Goal: Transaction & Acquisition: Purchase product/service

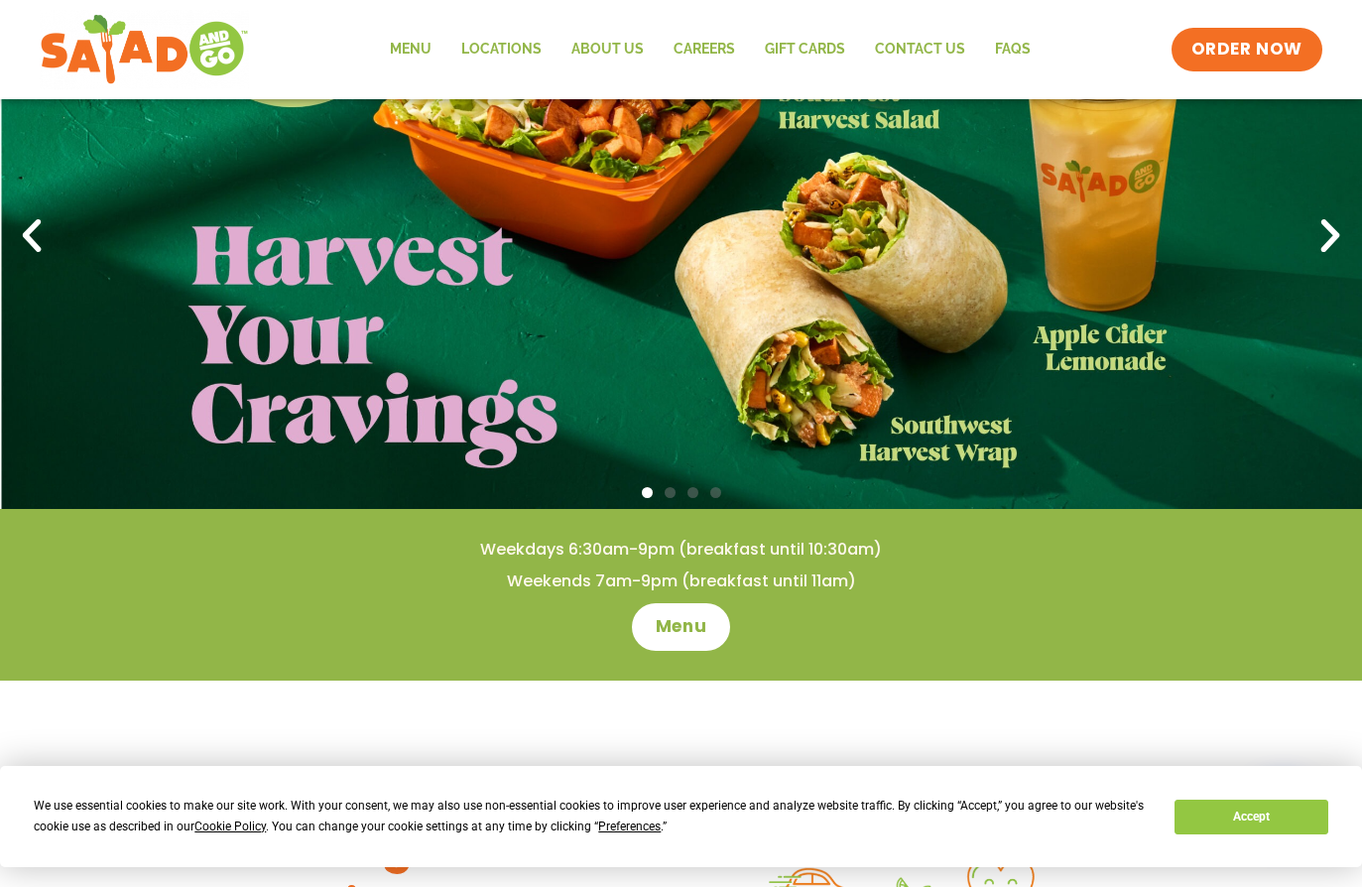
scroll to position [184, 0]
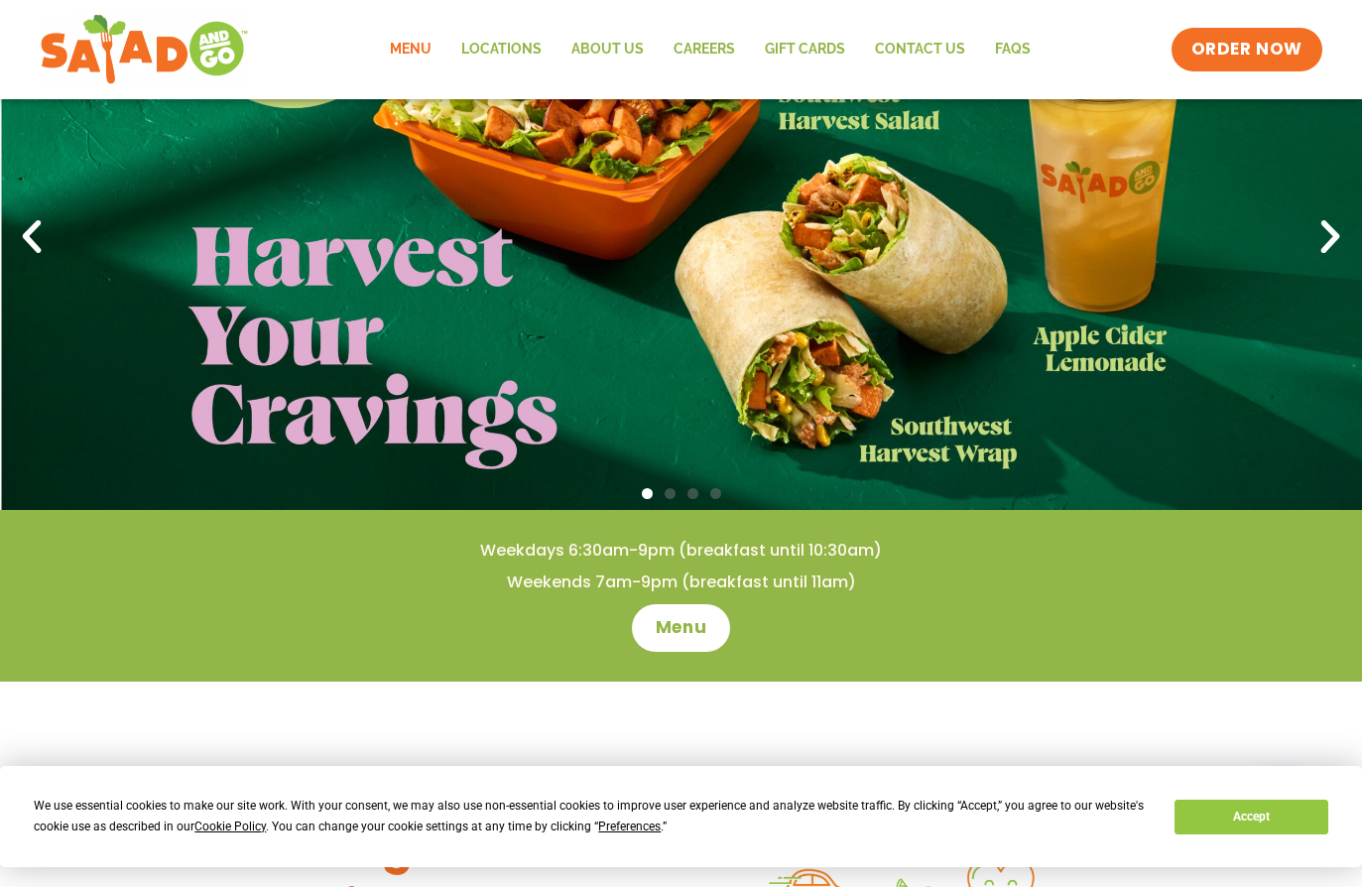
click at [417, 45] on link "Menu" at bounding box center [410, 50] width 71 height 46
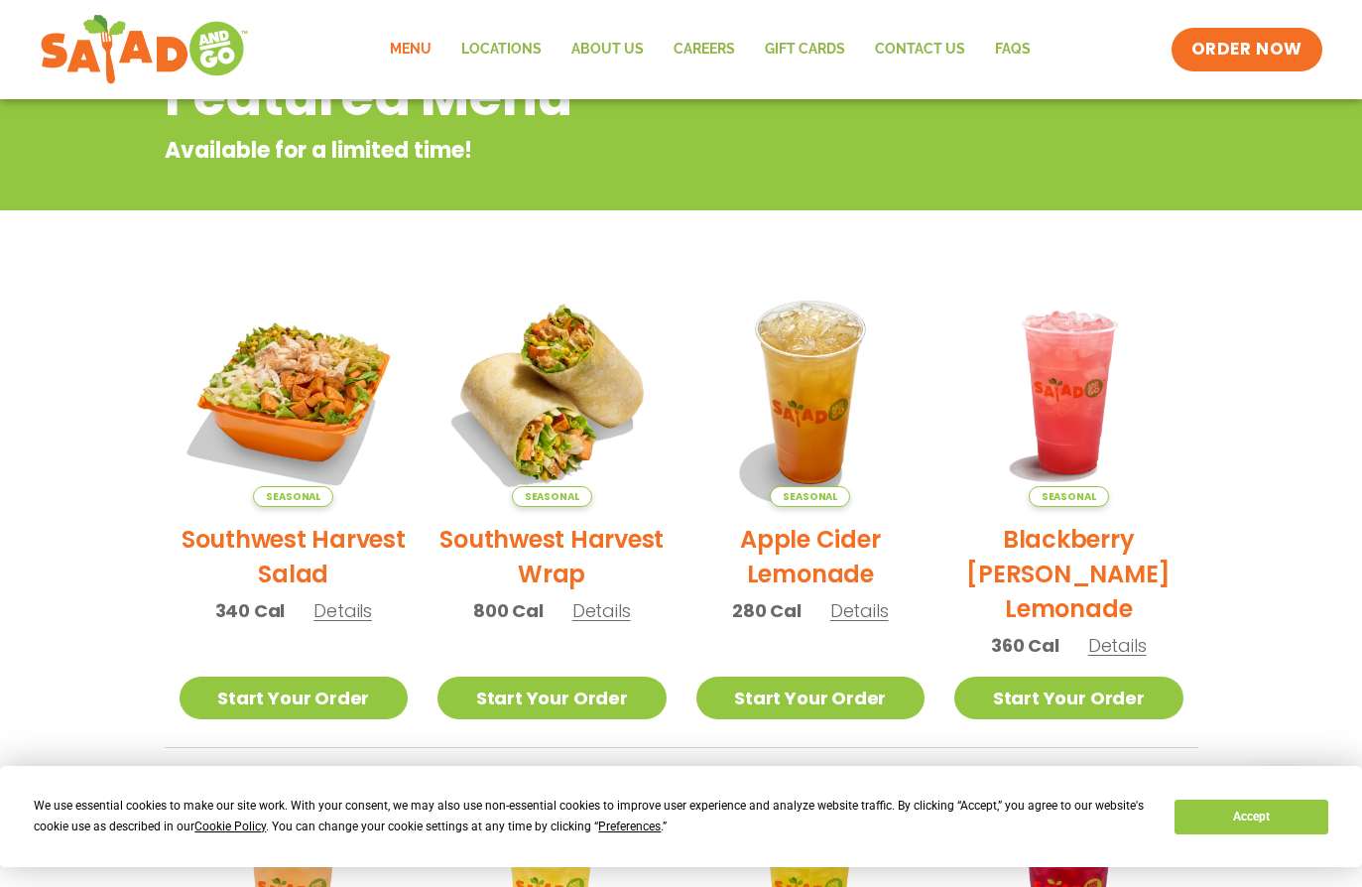
scroll to position [282, 0]
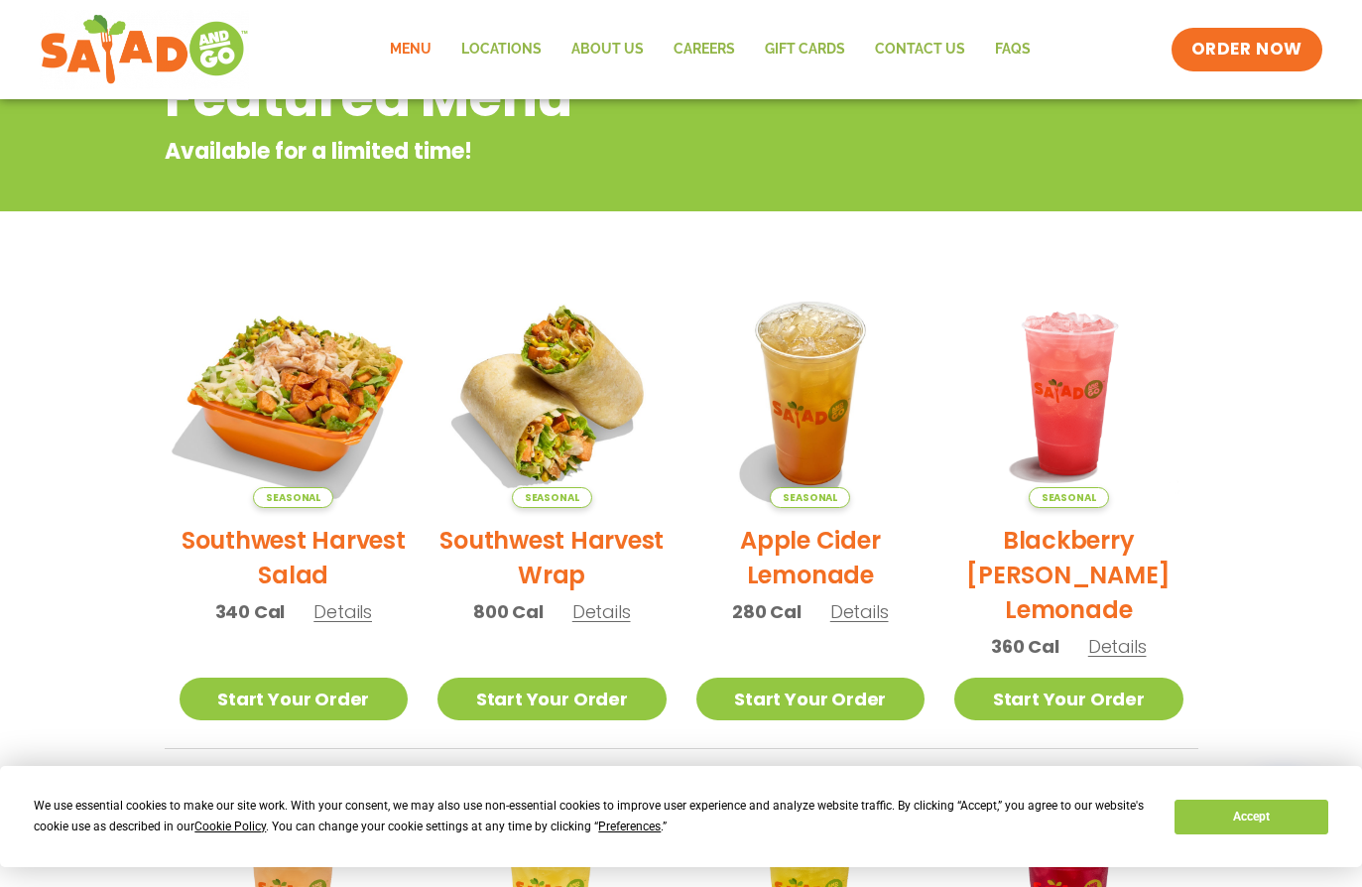
click at [273, 355] on img at bounding box center [293, 393] width 269 height 269
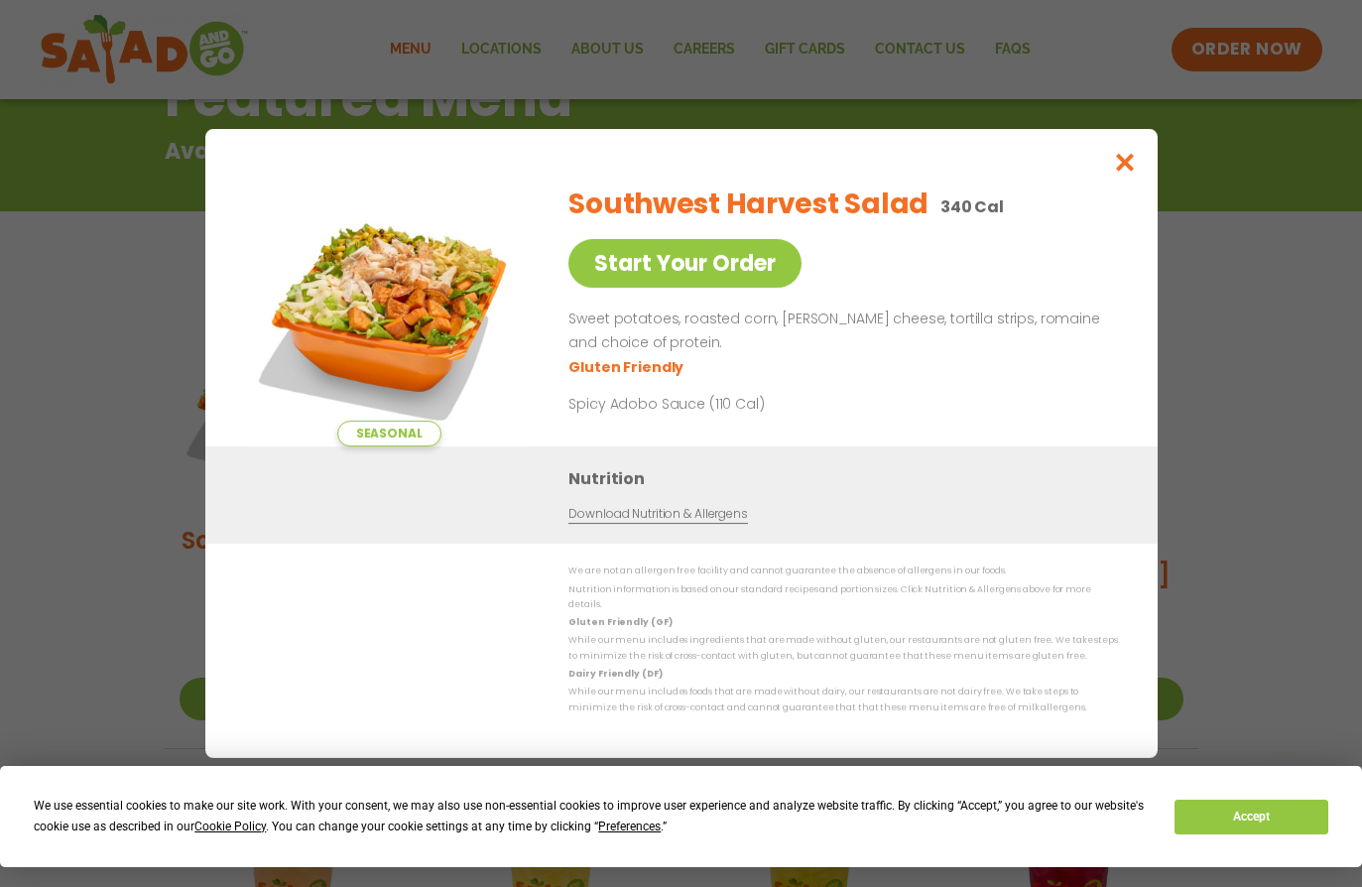
click at [1130, 172] on icon "Close modal" at bounding box center [1124, 162] width 25 height 21
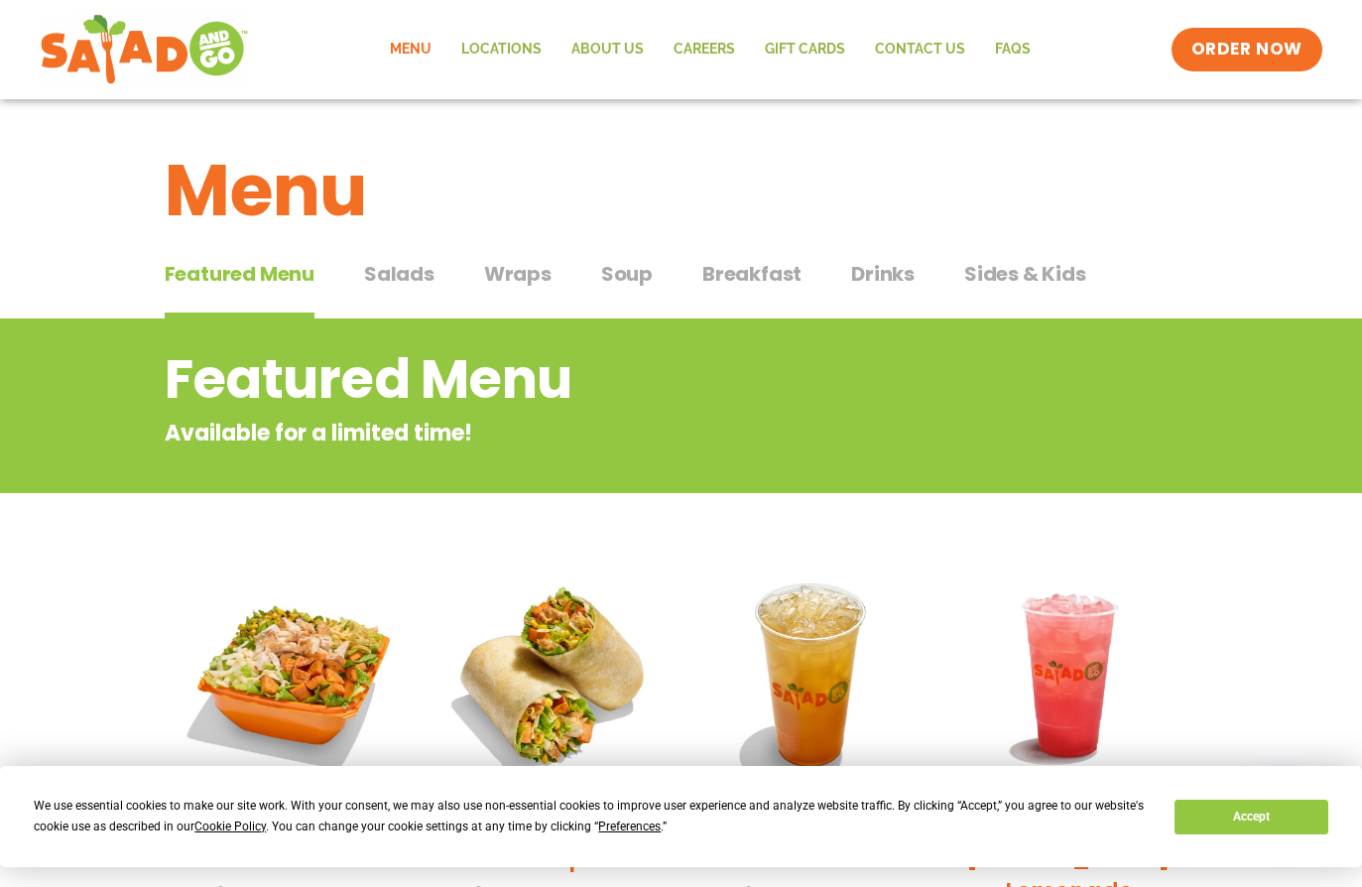
scroll to position [0, 0]
click at [406, 265] on span "Salads" at bounding box center [399, 274] width 70 height 30
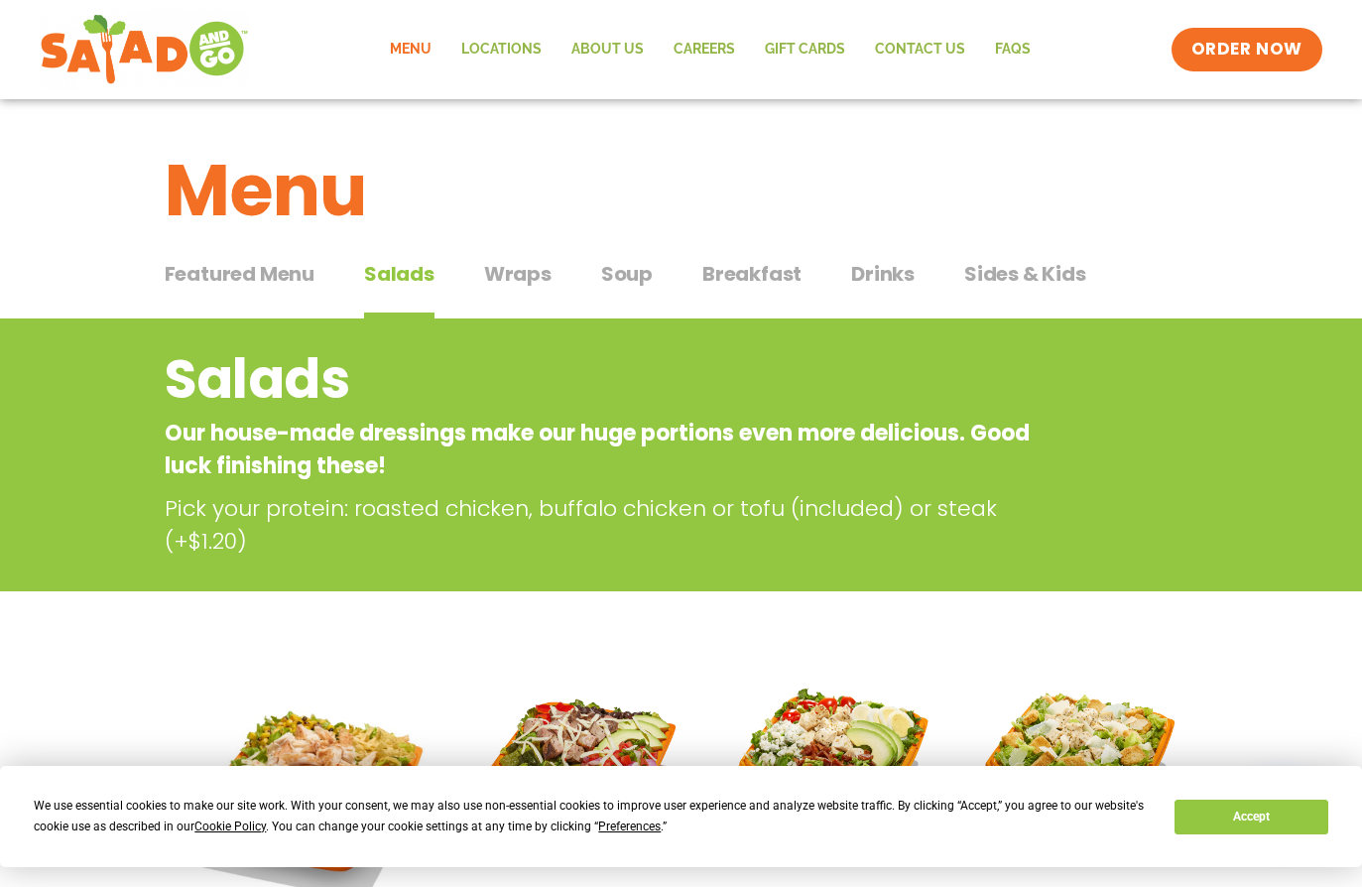
scroll to position [14, 0]
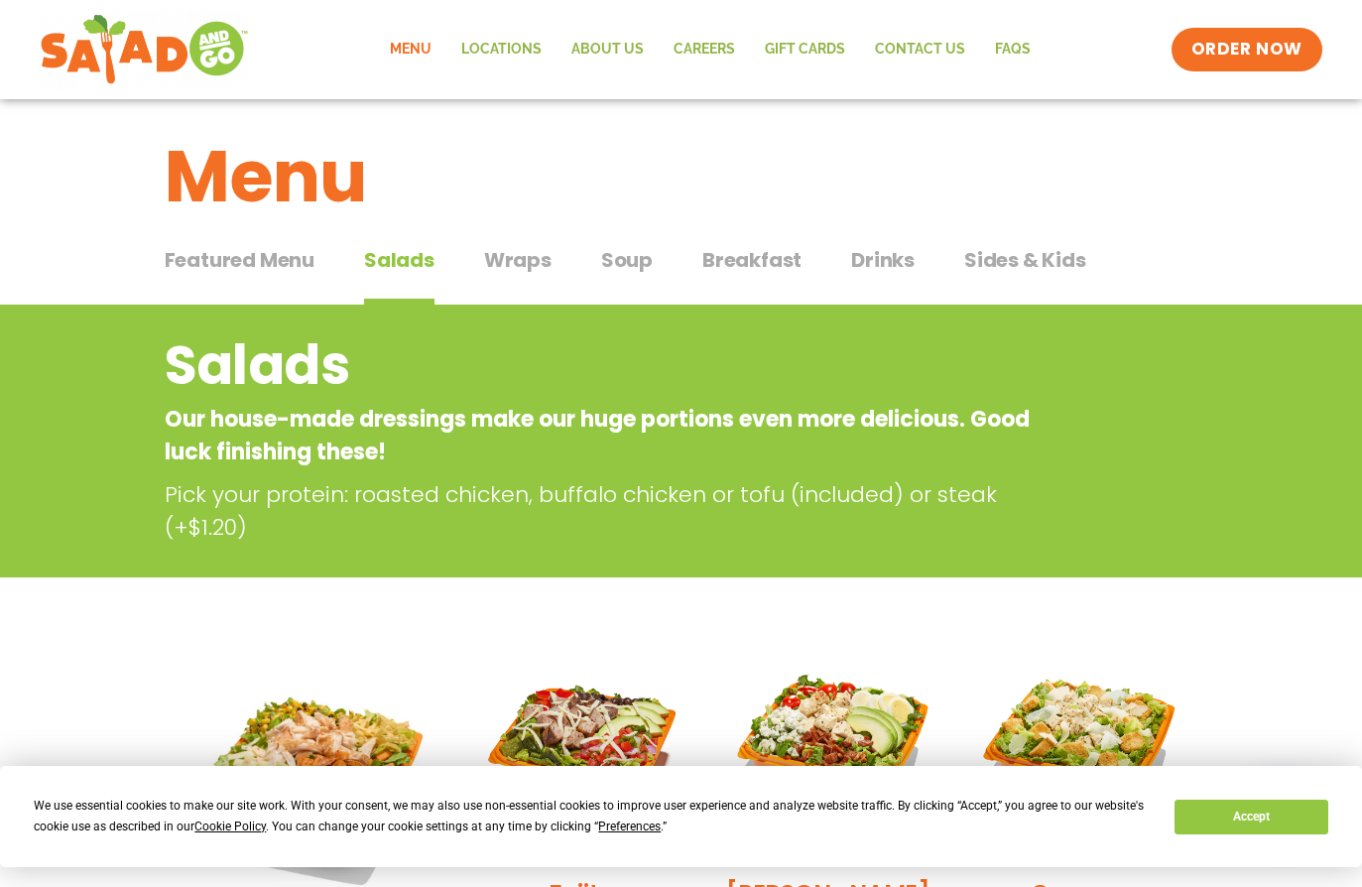
click at [632, 260] on span "Soup" at bounding box center [627, 260] width 52 height 30
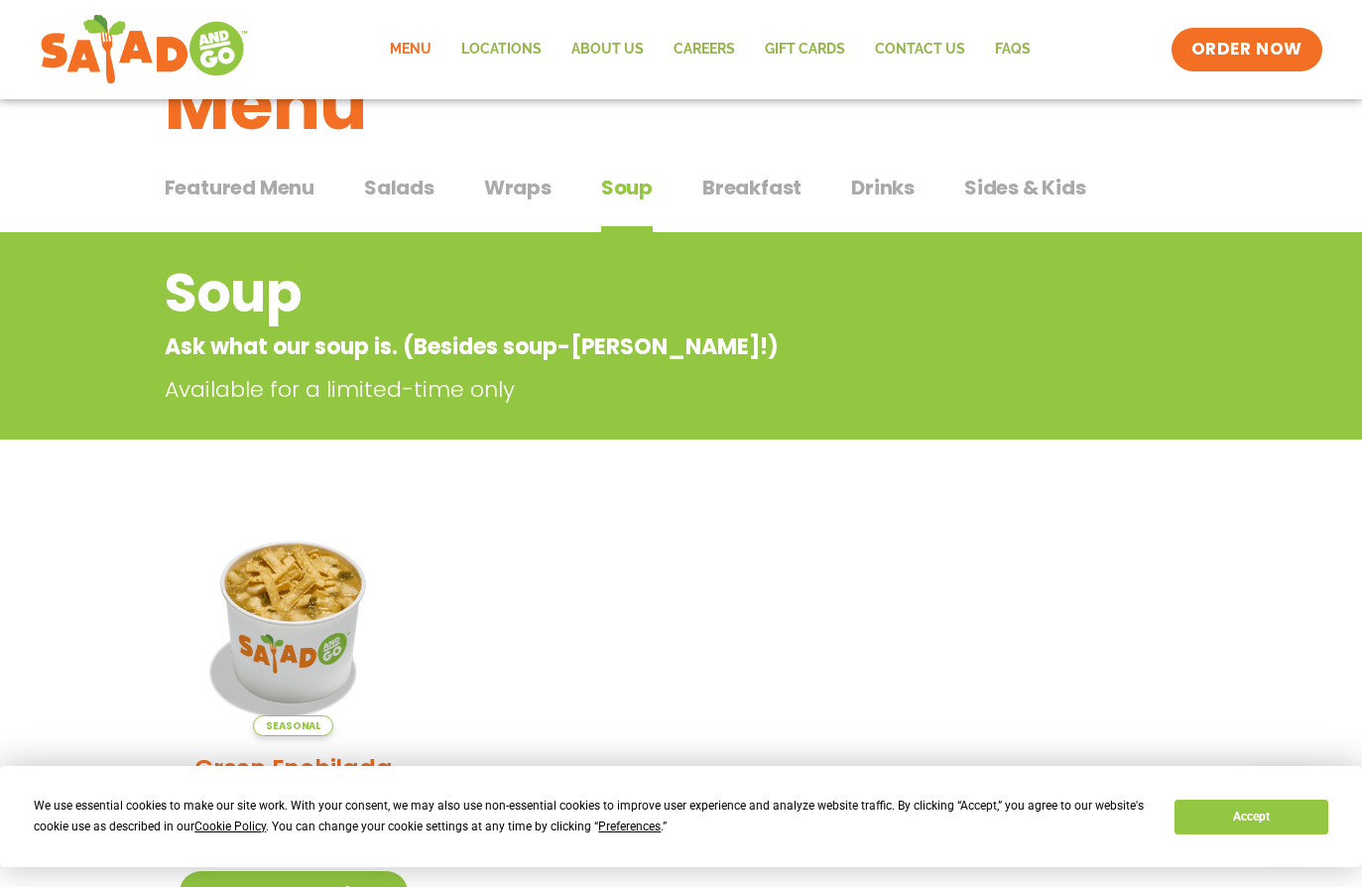
scroll to position [54, 0]
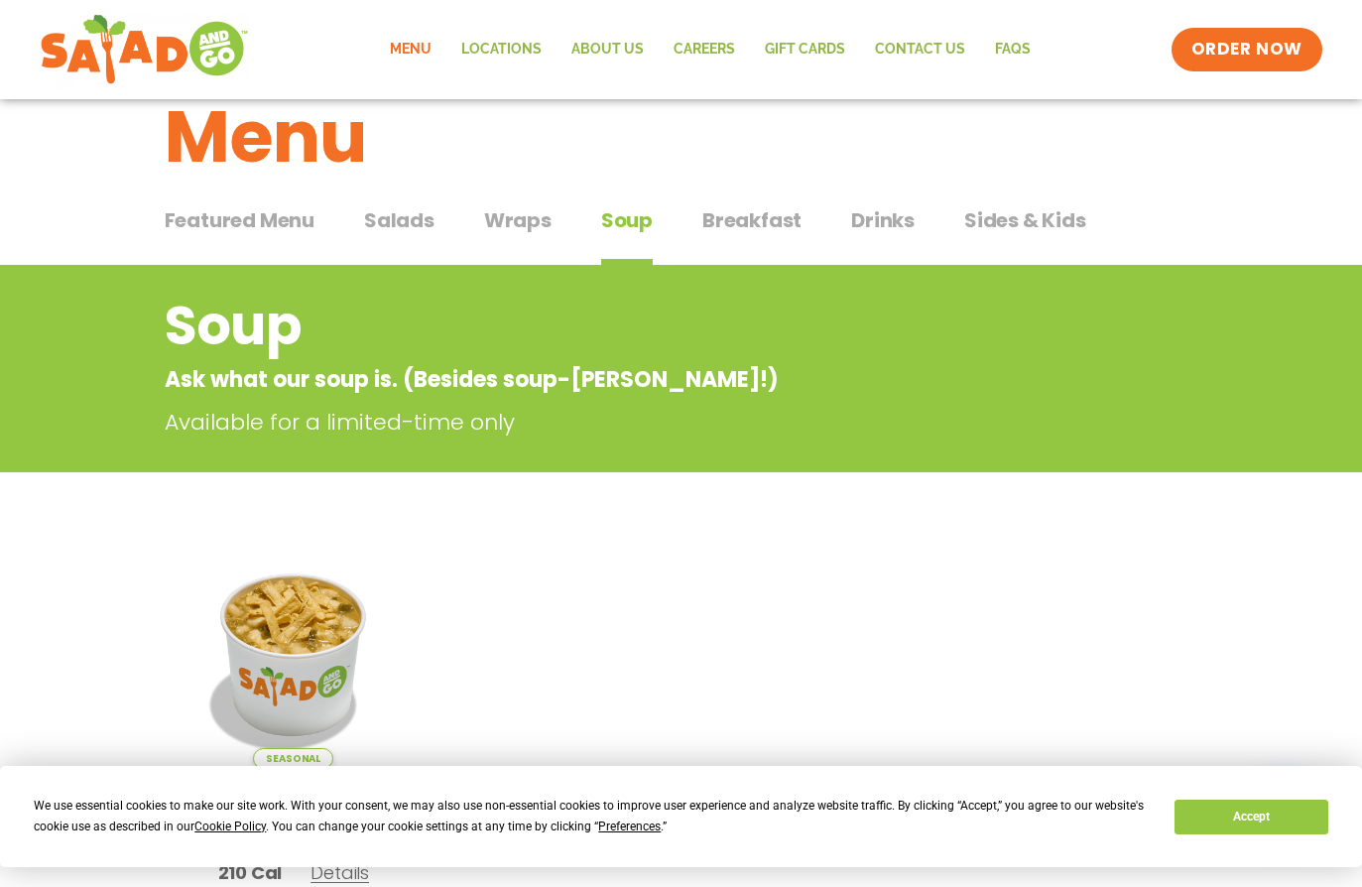
click at [404, 228] on span "Salads" at bounding box center [399, 220] width 70 height 30
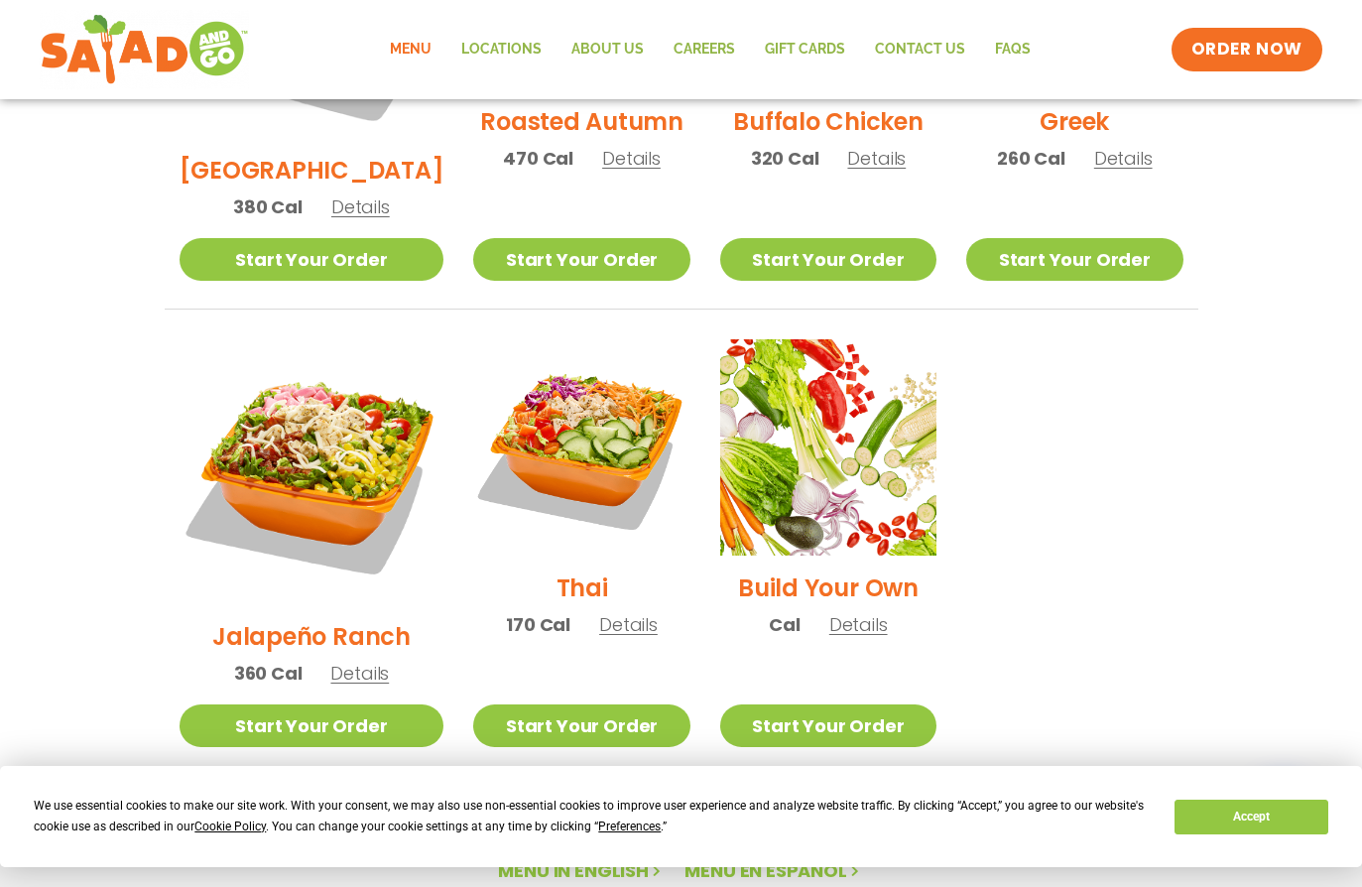
scroll to position [1291, 0]
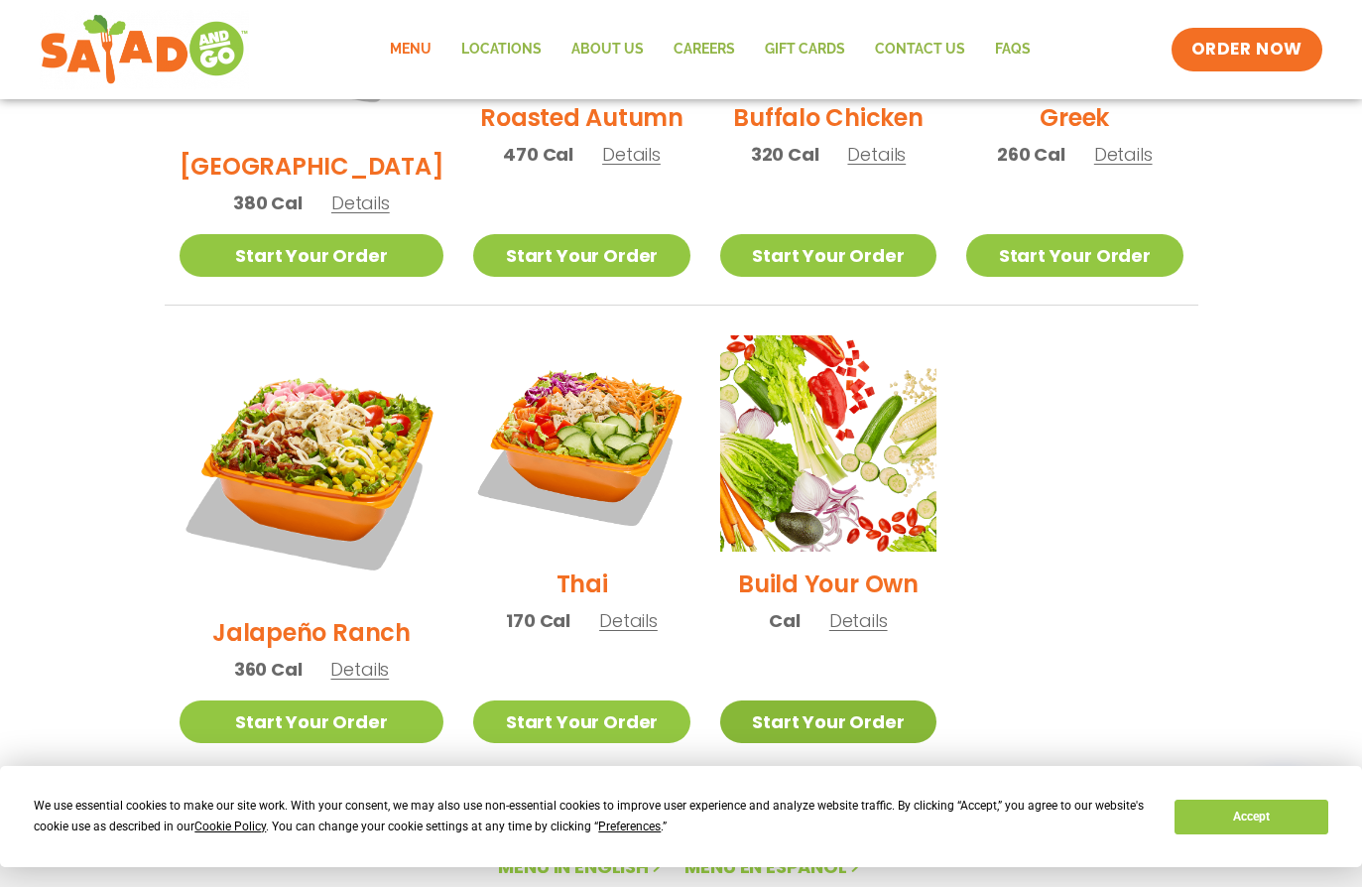
click at [805, 700] on link "Start Your Order" at bounding box center [828, 721] width 216 height 43
